Goal: Transaction & Acquisition: Purchase product/service

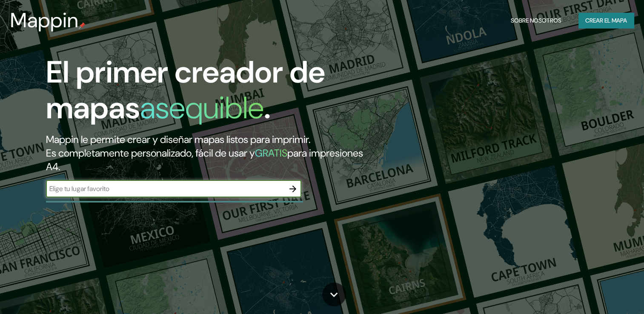
click at [238, 190] on input "text" at bounding box center [165, 189] width 239 height 10
click at [230, 193] on input "text" at bounding box center [165, 189] width 239 height 10
click at [305, 197] on div "El primer creador de mapas asequible . Mappin le permite crear y diseñar mapas …" at bounding box center [207, 131] width 387 height 152
click at [212, 191] on input "text" at bounding box center [165, 189] width 239 height 10
type input "culiacan"
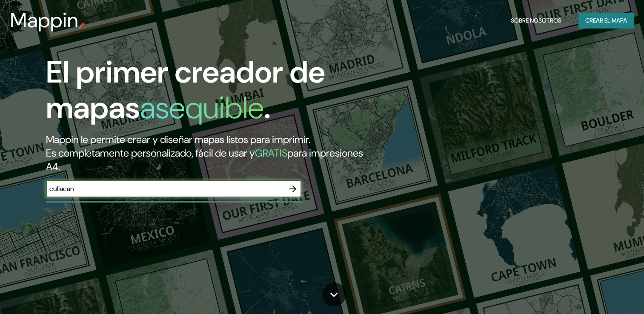
click at [291, 187] on icon "button" at bounding box center [293, 189] width 10 height 10
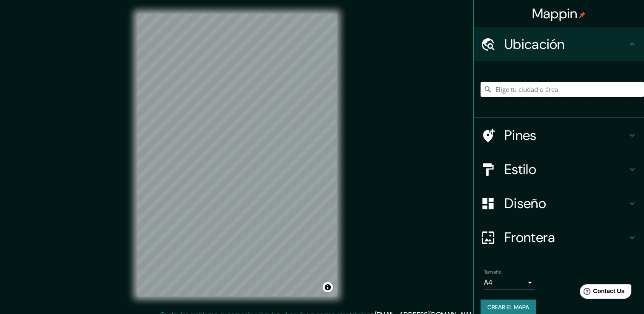
click at [541, 86] on input "Elige tu ciudad o área" at bounding box center [563, 89] width 164 height 15
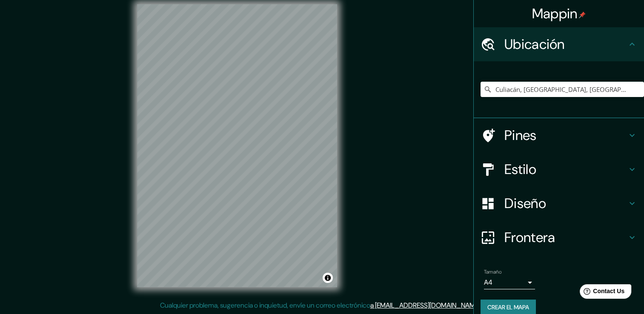
click at [348, 185] on div "© Mapbox © OpenStreetMap Improve this map" at bounding box center [237, 146] width 227 height 310
click at [500, 90] on input "Culiacán, [GEOGRAPHIC_DATA], [GEOGRAPHIC_DATA]" at bounding box center [563, 89] width 164 height 15
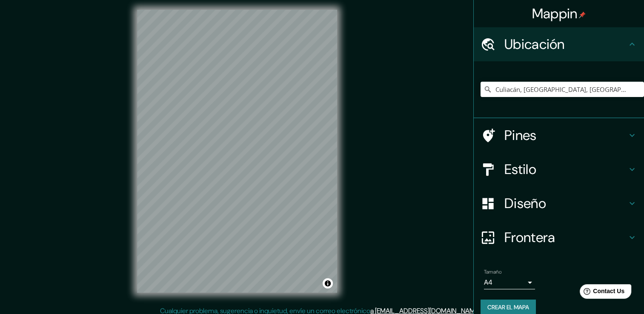
scroll to position [1, 0]
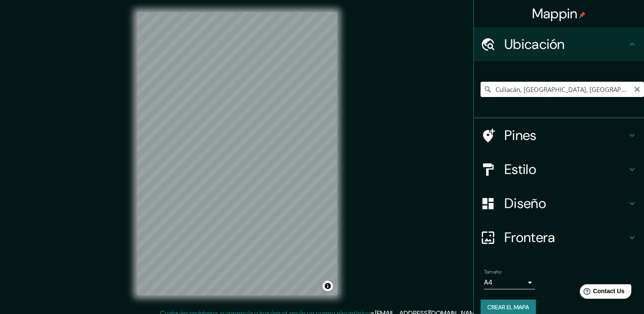
click at [530, 94] on input "Culiacán, [GEOGRAPHIC_DATA], [GEOGRAPHIC_DATA]" at bounding box center [563, 89] width 164 height 15
paste input "24.78461, -107.4449"
click at [485, 89] on icon at bounding box center [488, 89] width 6 height 6
click at [623, 88] on input "Culiacán, Sina24.78461, -107.4449loa, [GEOGRAPHIC_DATA]" at bounding box center [563, 89] width 164 height 15
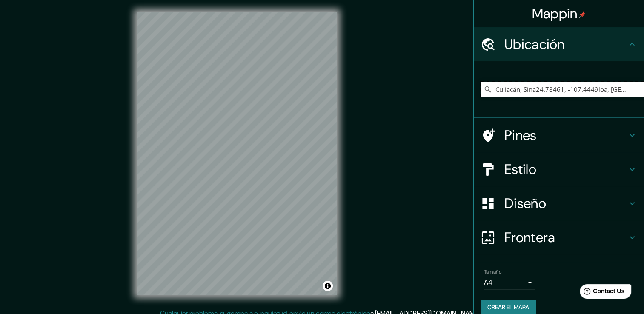
click at [624, 88] on input "Culiacán, Sina24.78461, -107.4449loa, [GEOGRAPHIC_DATA]" at bounding box center [563, 89] width 164 height 15
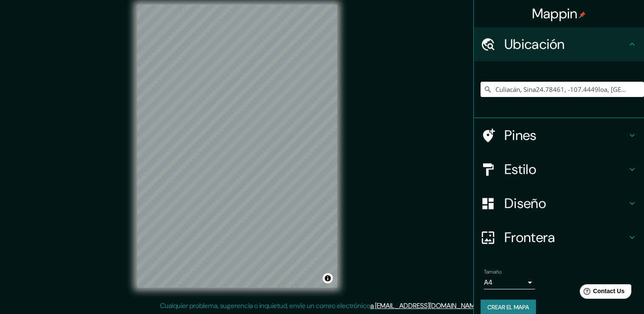
scroll to position [9, 0]
click at [612, 89] on input "Culiacán, Sina24.78461, -107.4449loa, [GEOGRAPHIC_DATA]" at bounding box center [563, 89] width 164 height 15
click at [529, 91] on input "Culiacán, Sina24.78461, -107.4449loa, [GEOGRAPHIC_DATA]" at bounding box center [563, 89] width 164 height 15
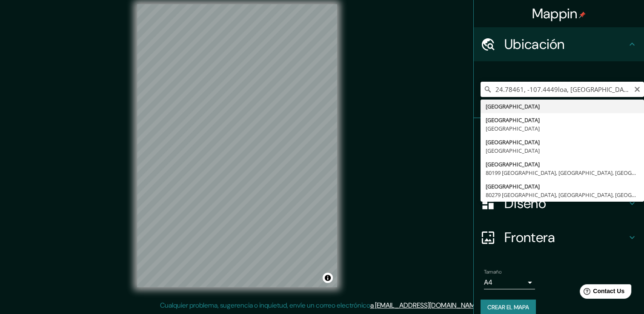
click at [597, 83] on input "24.78461, -107.4449loa, [GEOGRAPHIC_DATA]" at bounding box center [563, 89] width 164 height 15
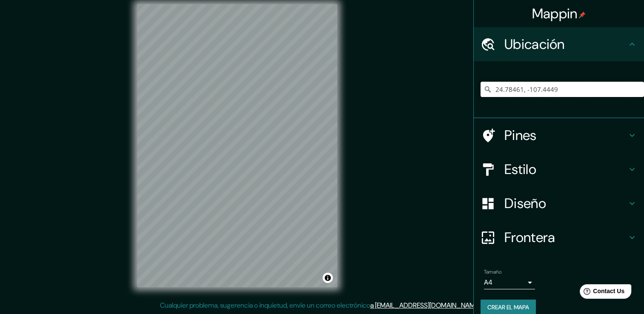
click at [560, 92] on input "24.78461, -107.4449" at bounding box center [563, 89] width 164 height 15
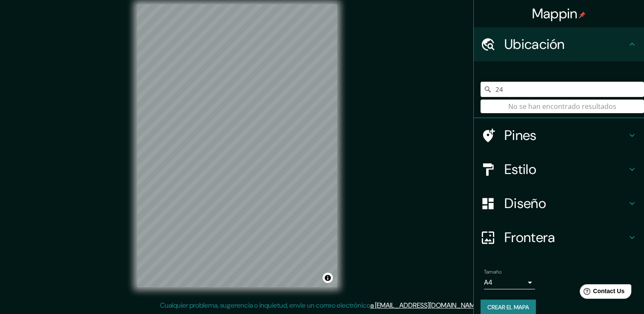
type input "2"
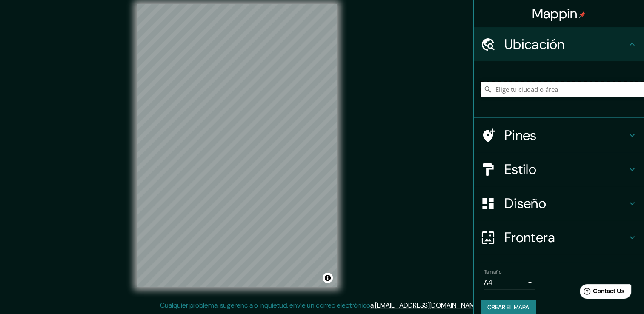
paste input "Blvd. [PERSON_NAME][STREET_ADDRESS] Las Flores #3080 Pte., Gasolinera [PERSON_N…"
click at [368, 159] on div "Mappin Ubicación Blvd. [PERSON_NAME][STREET_ADDRESS] Las Flores #3080 Pte., Gas…" at bounding box center [322, 153] width 644 height 324
drag, startPoint x: 623, startPoint y: 83, endPoint x: 617, endPoint y: 90, distance: 9.1
click at [620, 89] on input "Blvd. [PERSON_NAME][STREET_ADDRESS] Las Flores #3080 Pte., Gasolinera [PERSON_N…" at bounding box center [563, 89] width 164 height 15
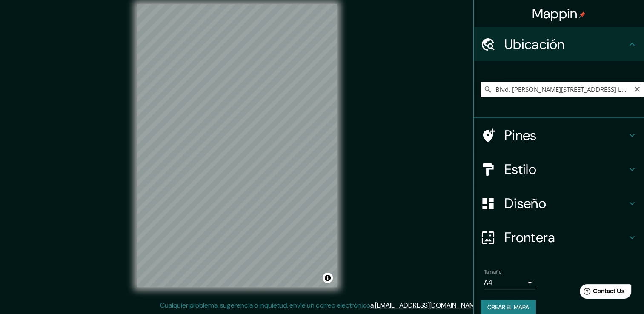
scroll to position [0, 5]
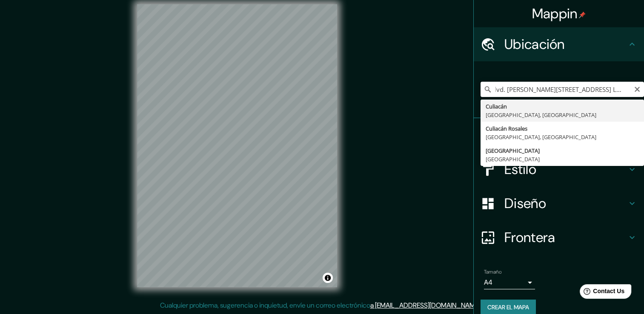
type input "Culiacán, [GEOGRAPHIC_DATA], [GEOGRAPHIC_DATA]"
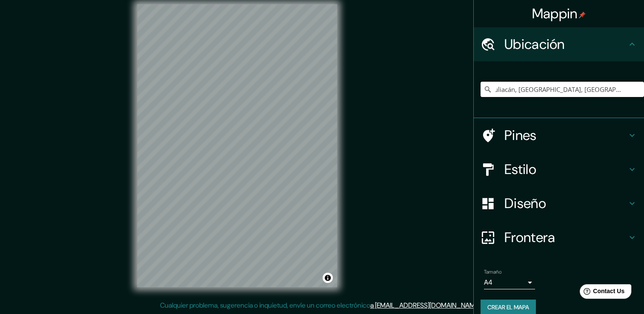
scroll to position [0, 0]
click at [634, 91] on icon "Claro" at bounding box center [637, 89] width 7 height 7
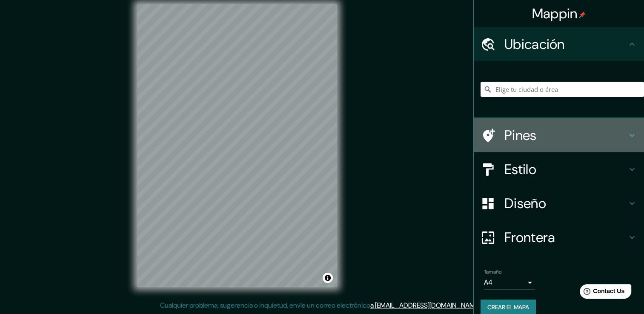
click at [546, 135] on h4 "Pines" at bounding box center [566, 135] width 123 height 17
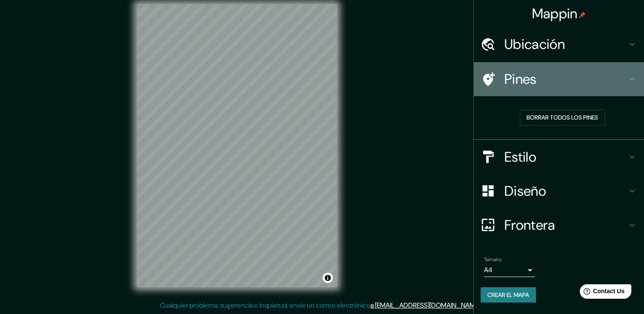
click at [488, 79] on icon at bounding box center [488, 79] width 15 height 15
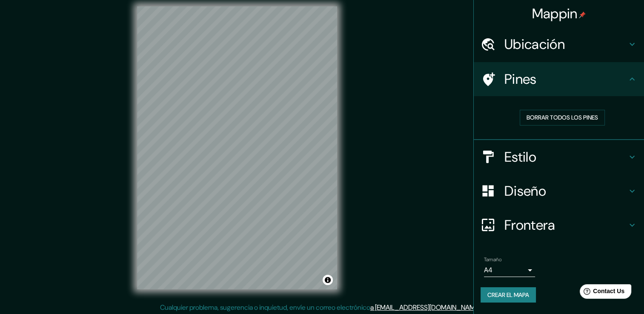
scroll to position [9, 0]
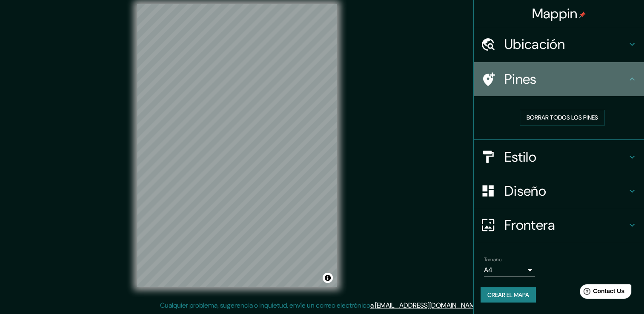
click at [530, 81] on h4 "Pines" at bounding box center [566, 79] width 123 height 17
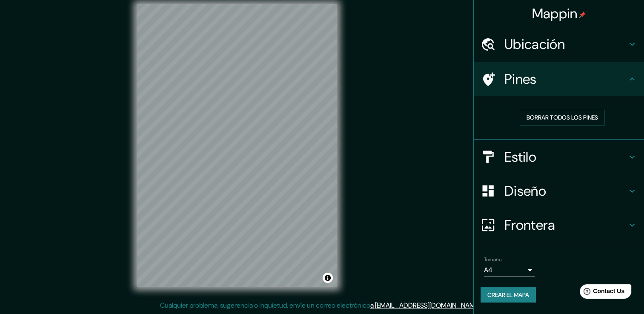
click at [622, 76] on h4 "Pines" at bounding box center [566, 79] width 123 height 17
click at [605, 75] on h4 "Pines" at bounding box center [566, 79] width 123 height 17
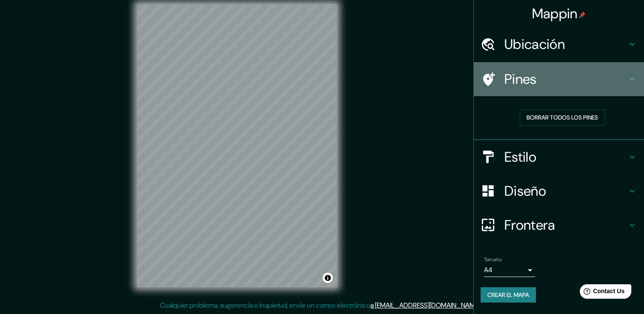
click at [498, 75] on div at bounding box center [493, 79] width 24 height 15
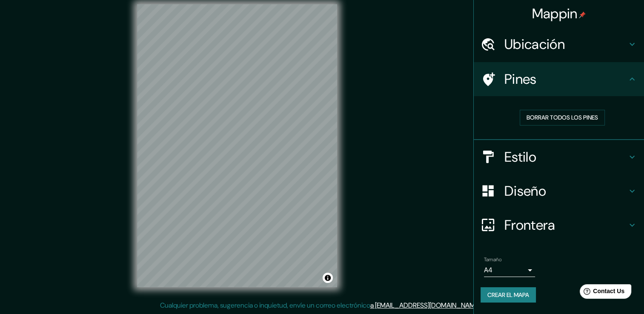
click at [498, 75] on div at bounding box center [493, 79] width 24 height 15
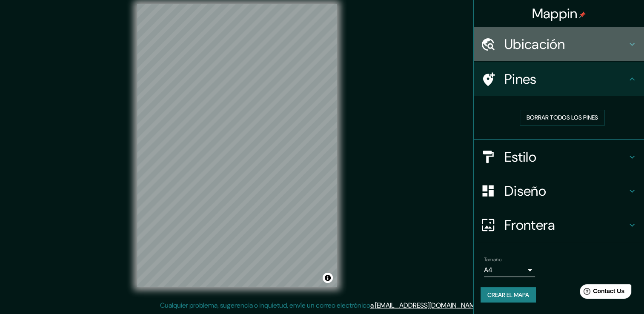
click at [588, 49] on h4 "Ubicación" at bounding box center [566, 44] width 123 height 17
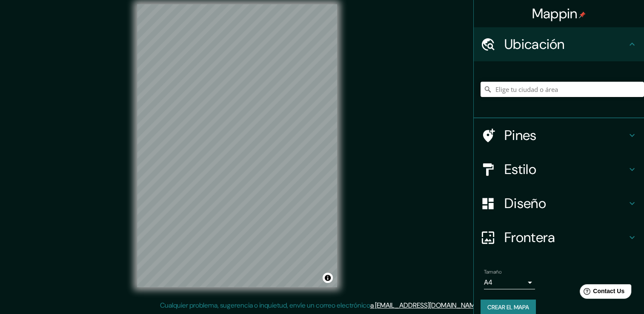
click at [528, 86] on input "Elige tu ciudad o área" at bounding box center [563, 89] width 164 height 15
paste input "Blvd. [PERSON_NAME][STREET_ADDRESS] Las Flores #3080 Pte., Gasolinera [PERSON_N…"
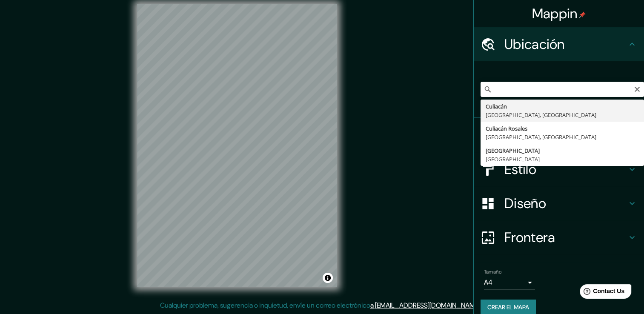
scroll to position [0, 0]
type input "Culiacán, [GEOGRAPHIC_DATA], [GEOGRAPHIC_DATA]"
